Goal: Contribute content: Contribute content

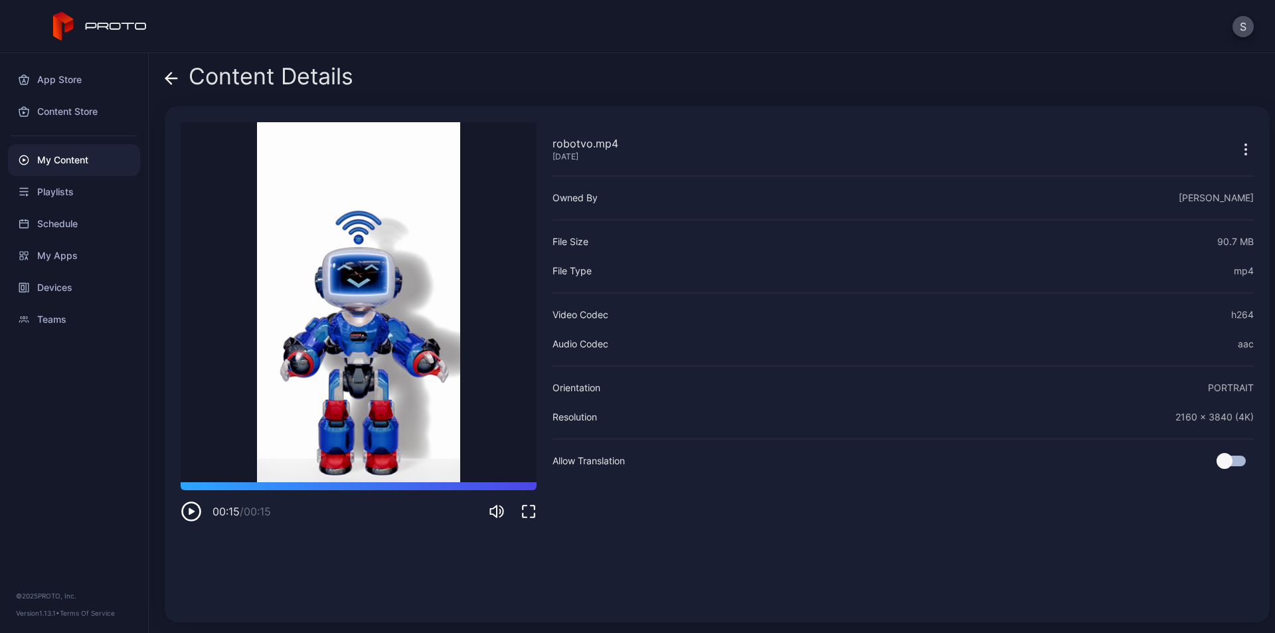
click at [173, 75] on icon at bounding box center [171, 78] width 13 height 13
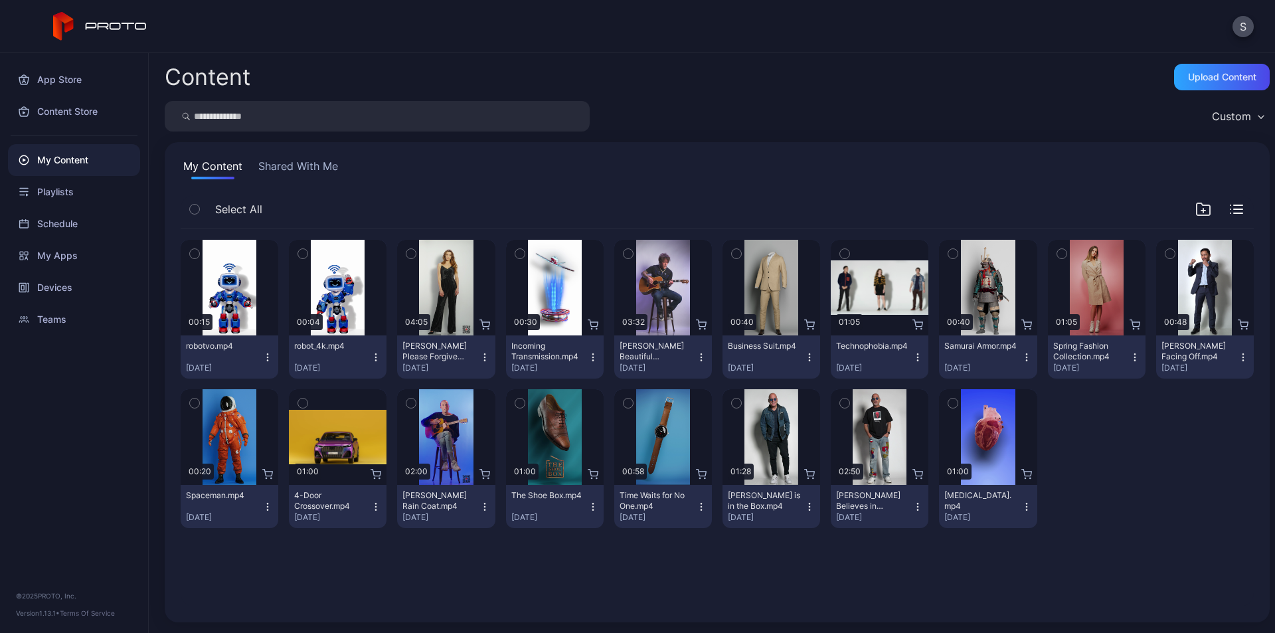
click at [268, 353] on icon "button" at bounding box center [268, 353] width 1 height 1
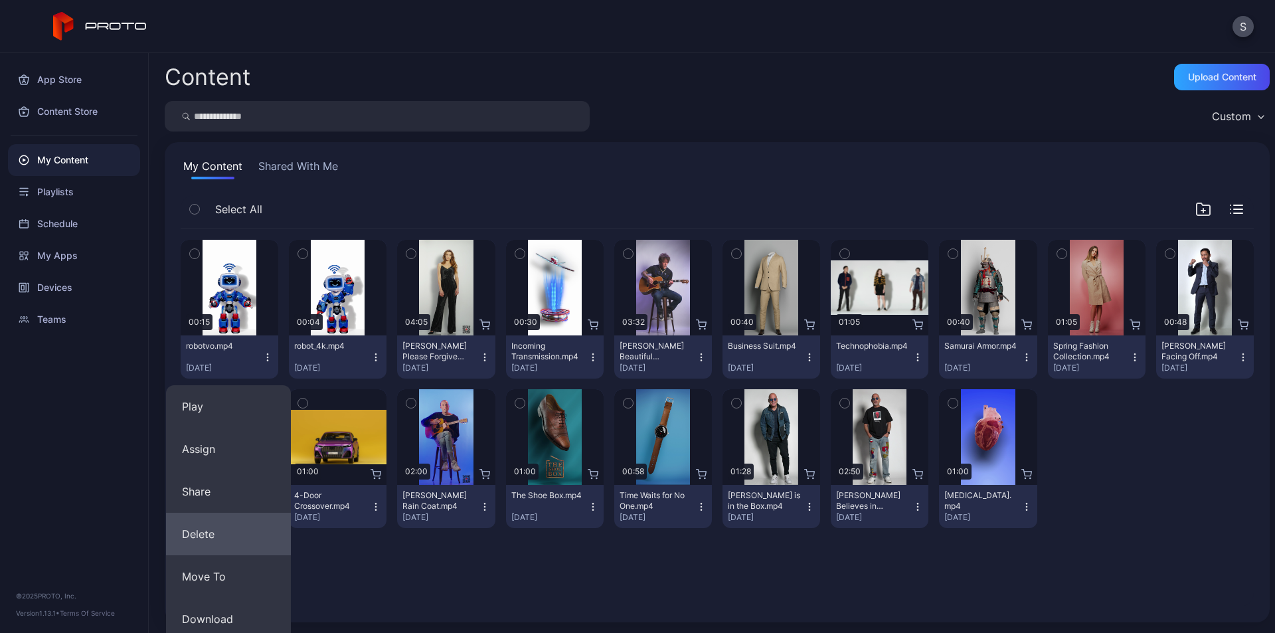
click at [204, 535] on button "Delete" at bounding box center [228, 534] width 125 height 42
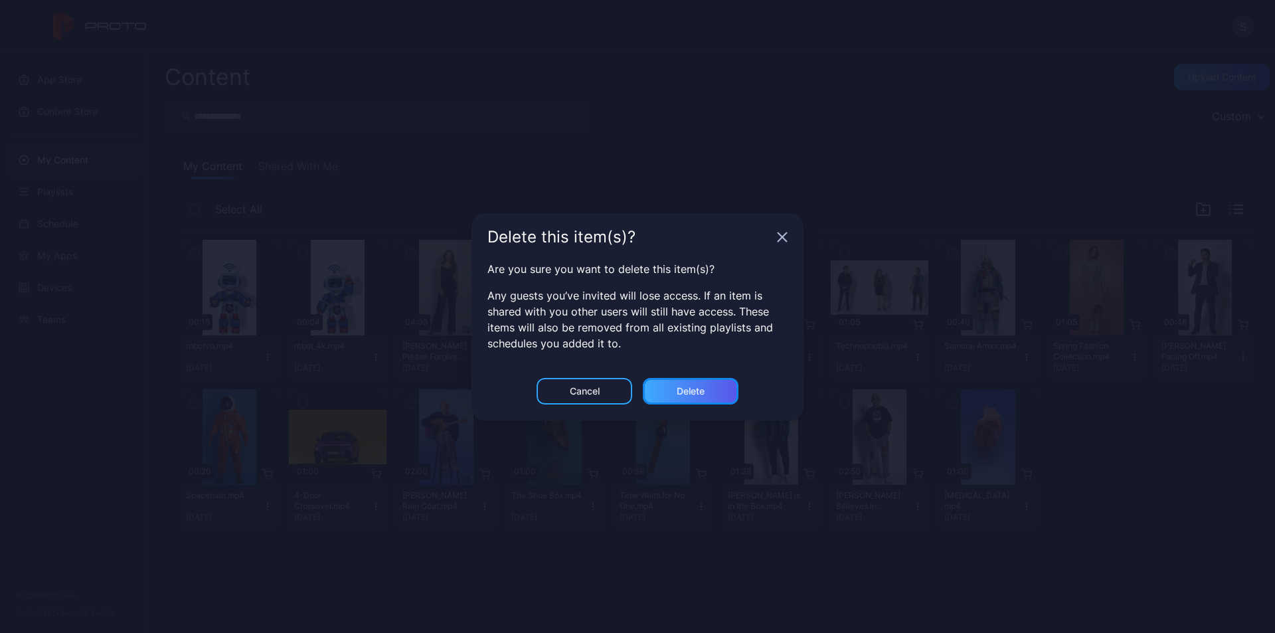
click at [691, 396] on div "Delete" at bounding box center [691, 391] width 96 height 27
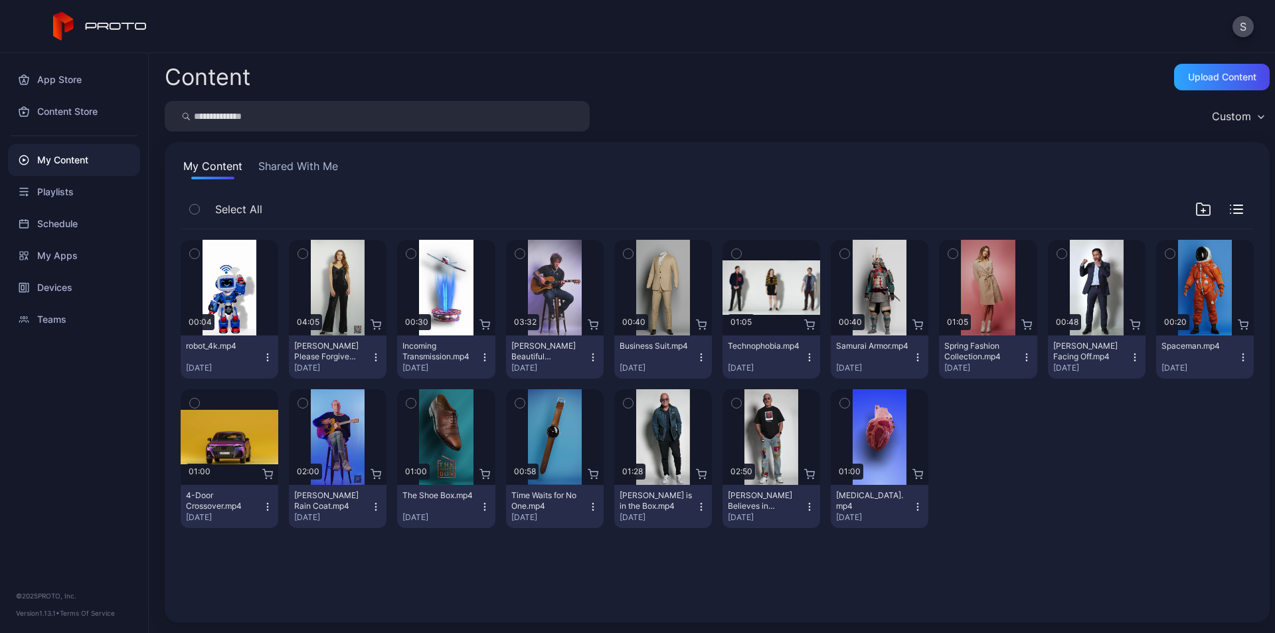
click at [265, 359] on icon "button" at bounding box center [267, 357] width 11 height 11
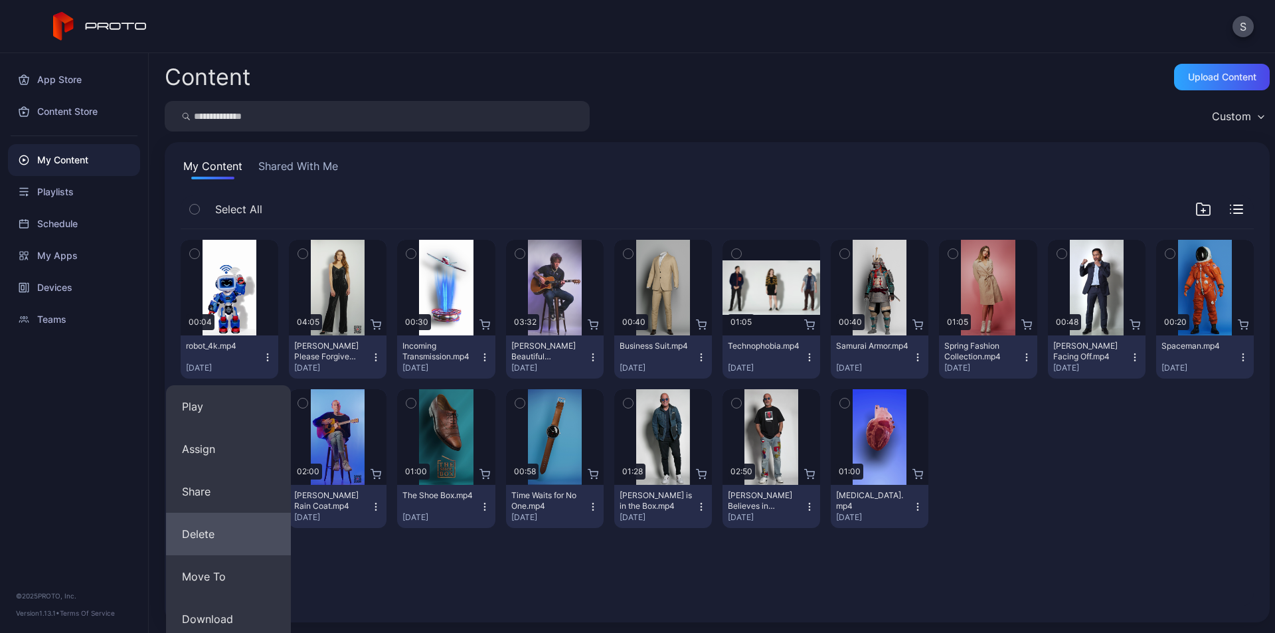
click at [200, 534] on button "Delete" at bounding box center [228, 534] width 125 height 42
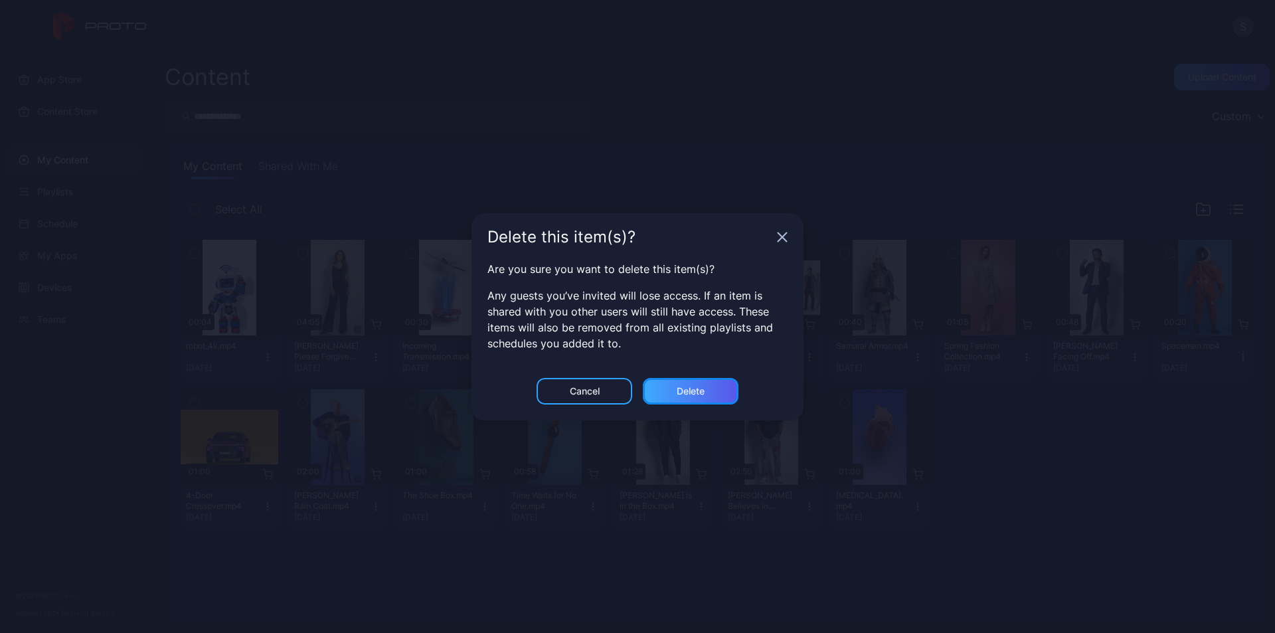
click at [712, 392] on div "Delete" at bounding box center [691, 391] width 96 height 27
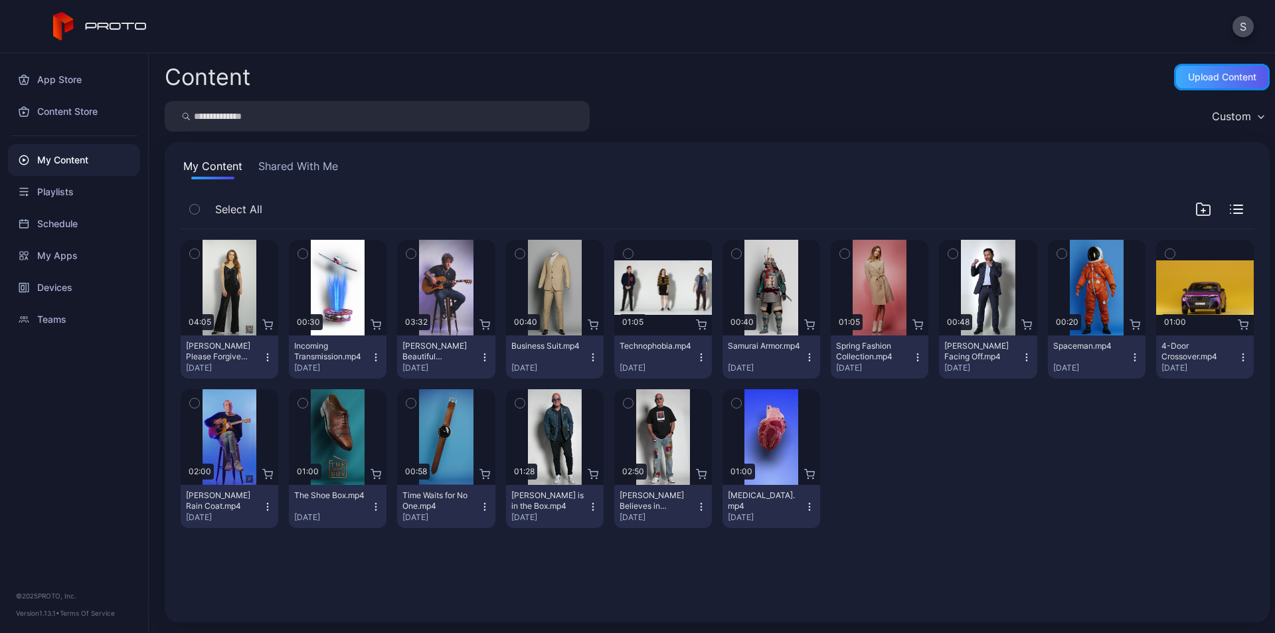
click at [1188, 82] on div "Upload Content" at bounding box center [1222, 77] width 68 height 11
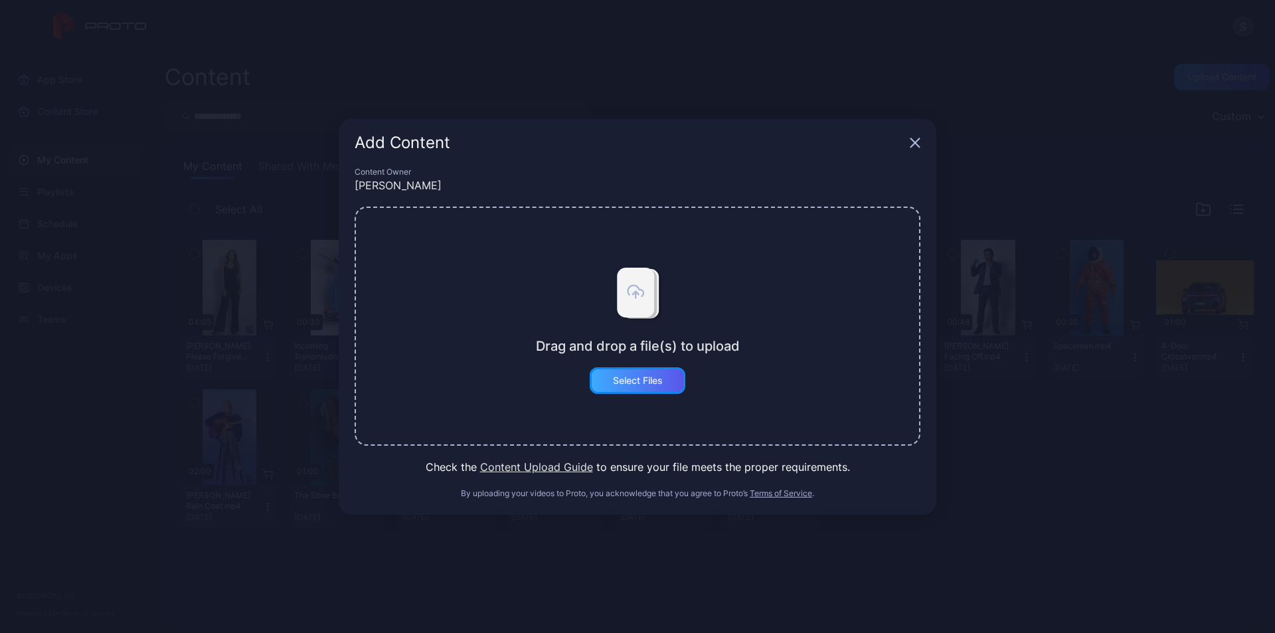
click at [631, 381] on div "Select Files" at bounding box center [638, 380] width 50 height 11
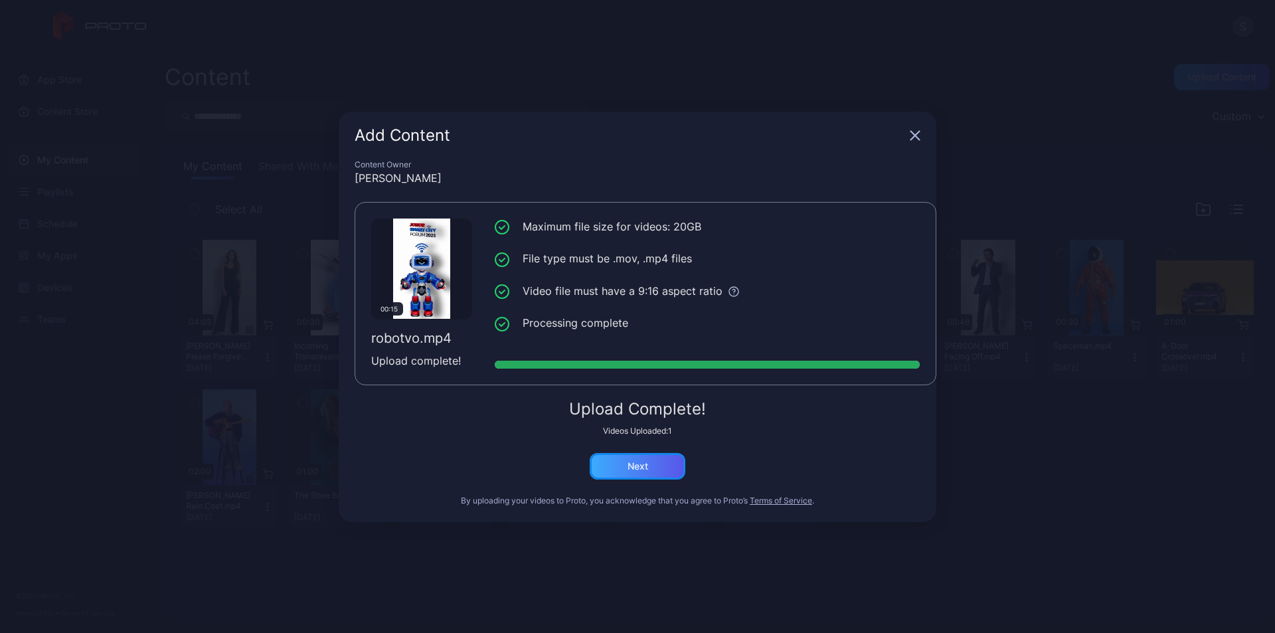
click at [667, 469] on div "Next" at bounding box center [638, 466] width 96 height 27
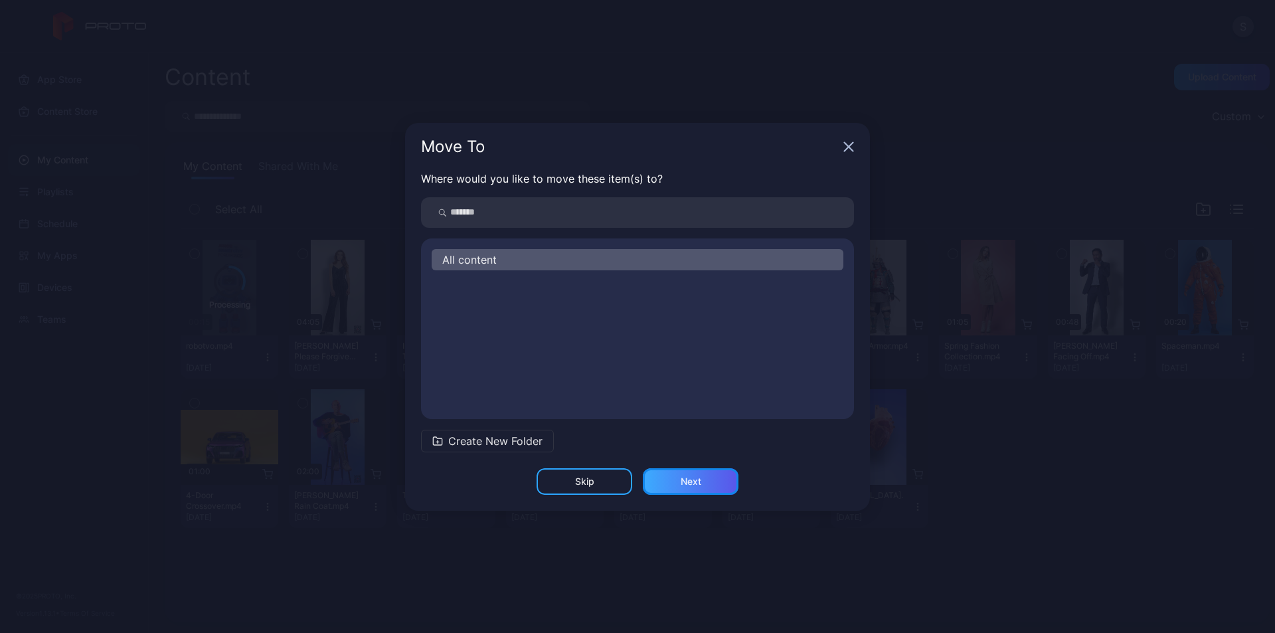
click at [705, 485] on div "Next" at bounding box center [691, 481] width 96 height 27
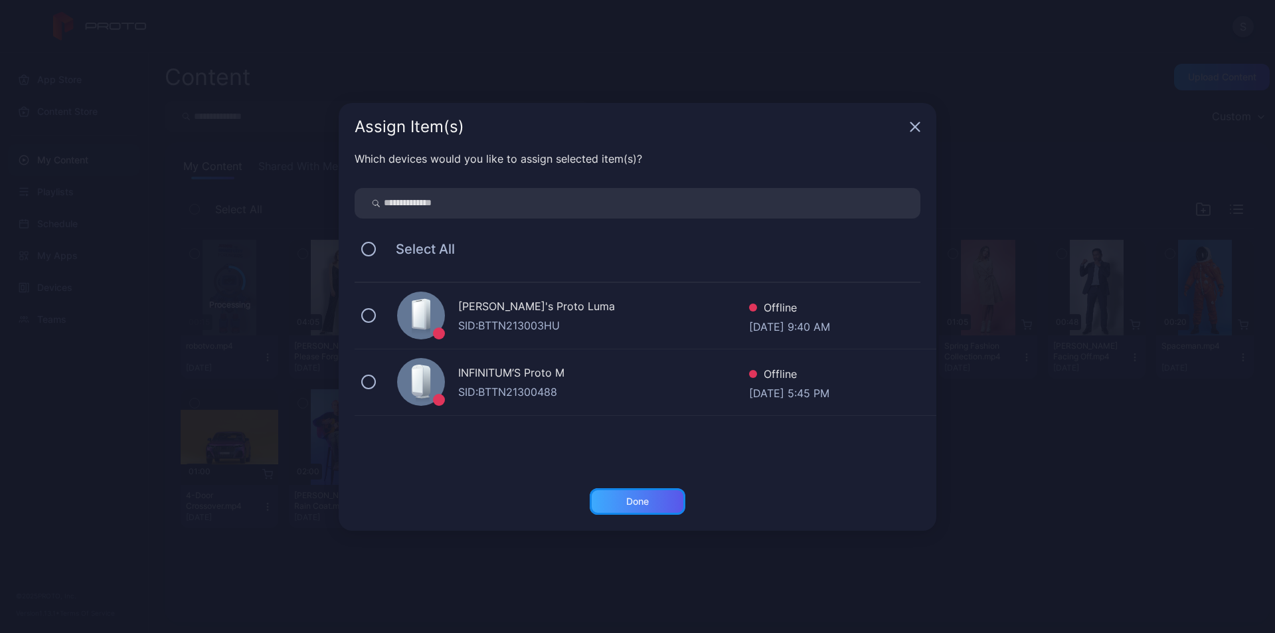
click at [649, 503] on div "Done" at bounding box center [638, 501] width 96 height 27
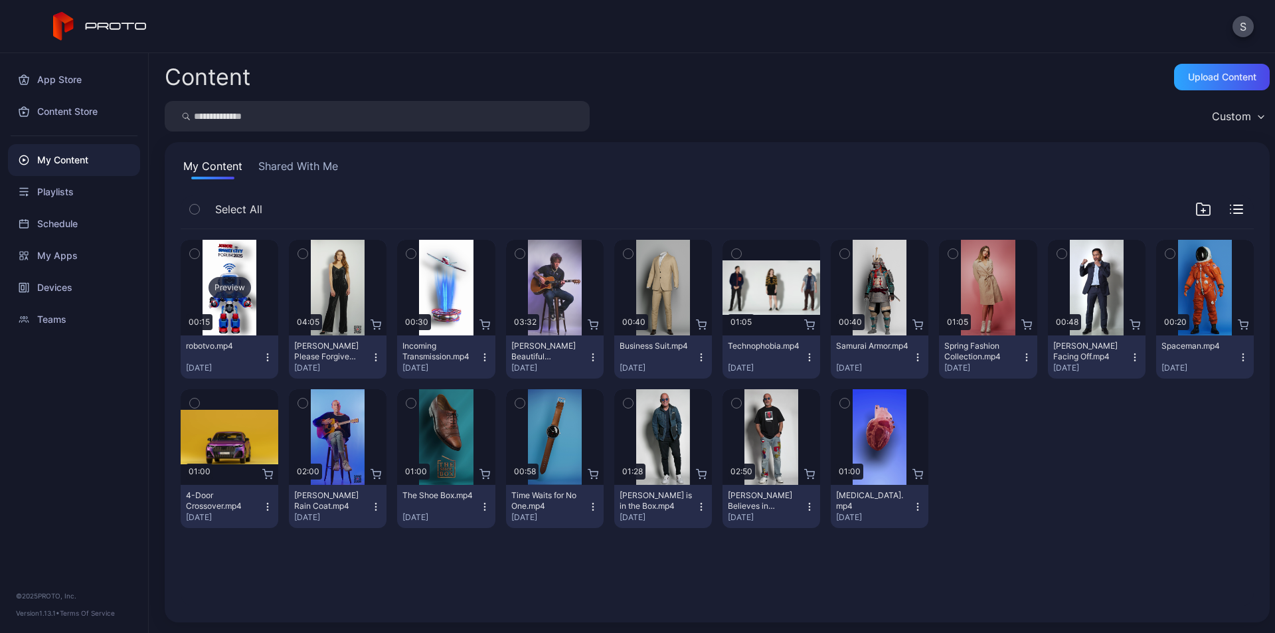
click at [229, 293] on div "Preview" at bounding box center [229, 287] width 42 height 21
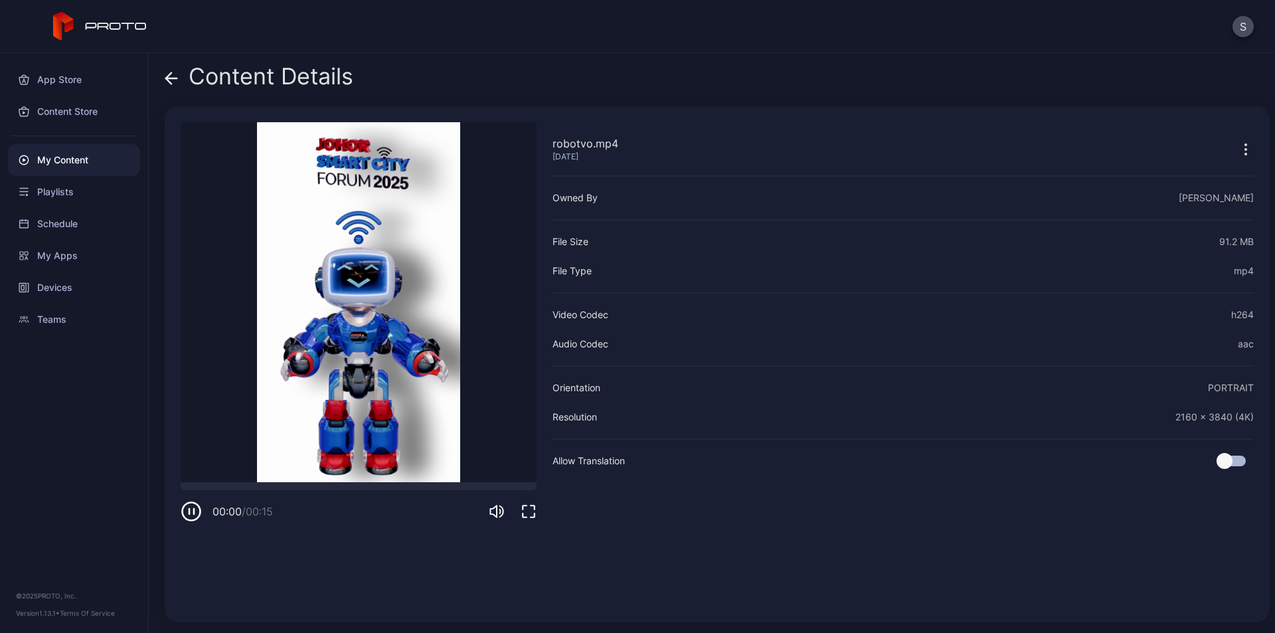
click at [192, 509] on icon "button" at bounding box center [191, 511] width 21 height 21
drag, startPoint x: 499, startPoint y: 449, endPoint x: 496, endPoint y: 471, distance: 22.1
click at [497, 471] on div at bounding box center [499, 464] width 4 height 60
click at [192, 513] on icon "button" at bounding box center [192, 511] width 6 height 7
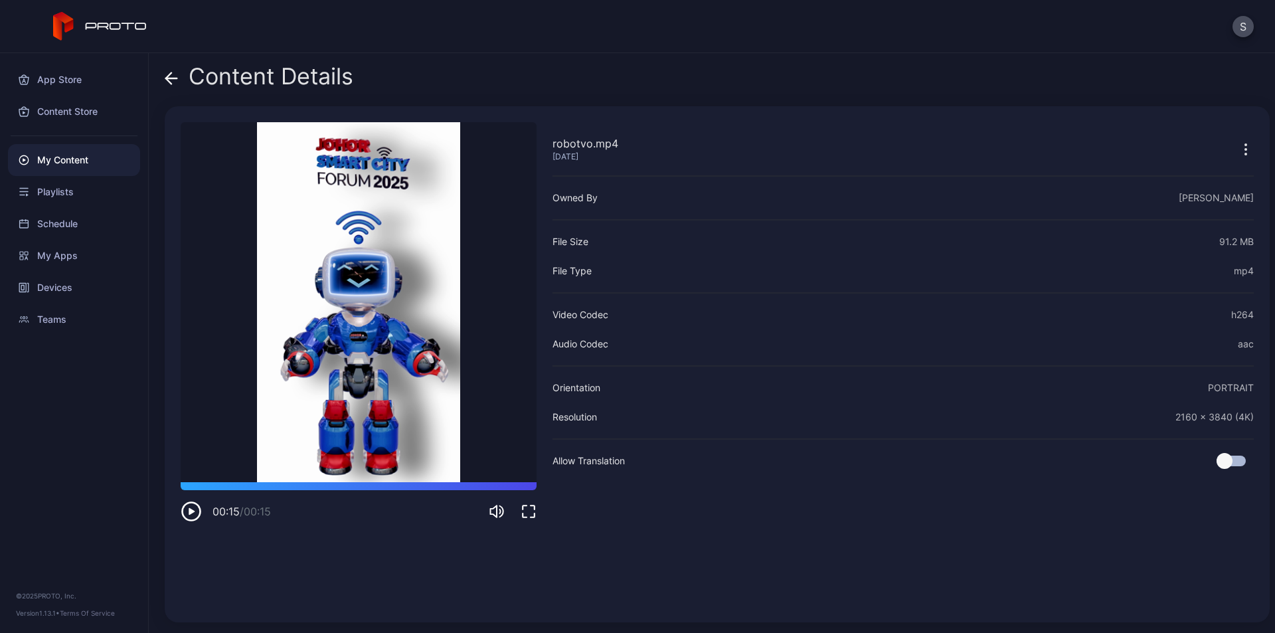
click at [111, 439] on div "App Store Content Store My Content Playlists Schedule My Apps Devices Teams © 2…" at bounding box center [74, 343] width 149 height 580
